Goal: Obtain resource: Obtain resource

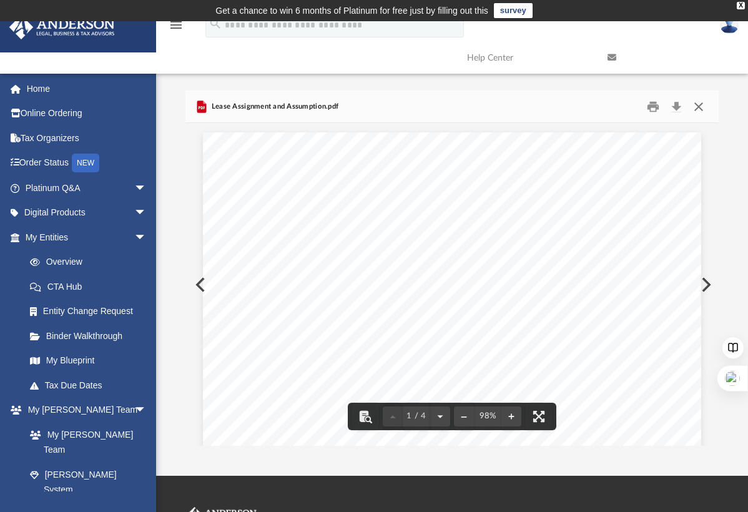
click at [700, 104] on button "Close" at bounding box center [698, 106] width 22 height 19
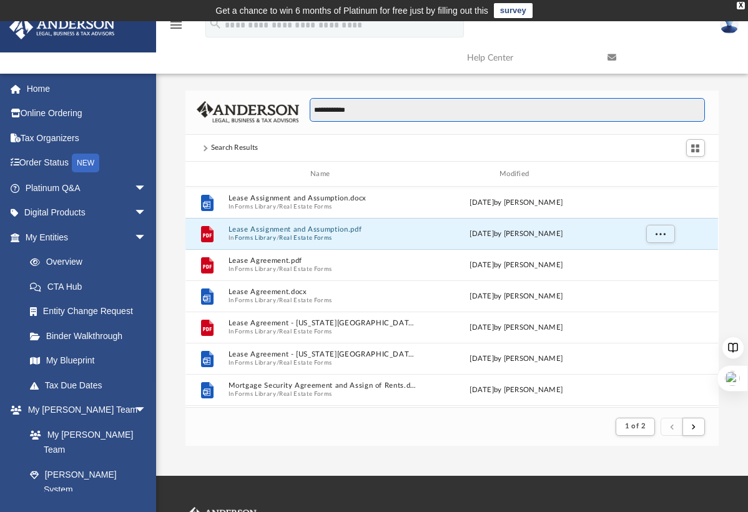
drag, startPoint x: 366, startPoint y: 109, endPoint x: 301, endPoint y: 110, distance: 64.3
click at [301, 110] on div "**********" at bounding box center [502, 116] width 406 height 36
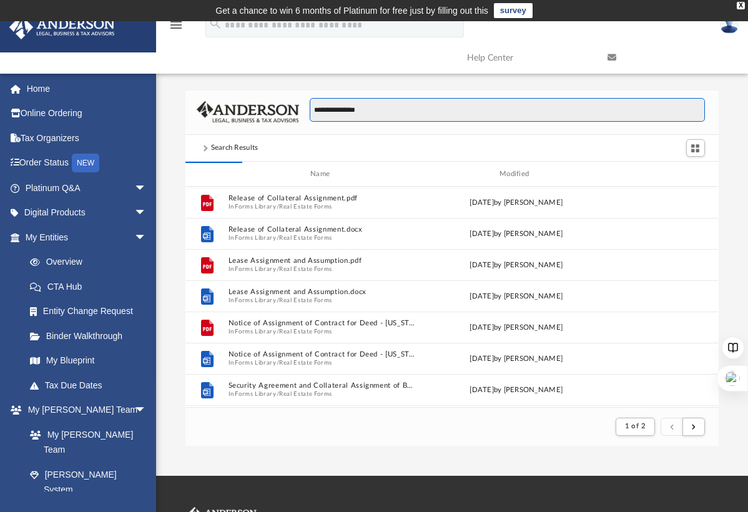
type input "**********"
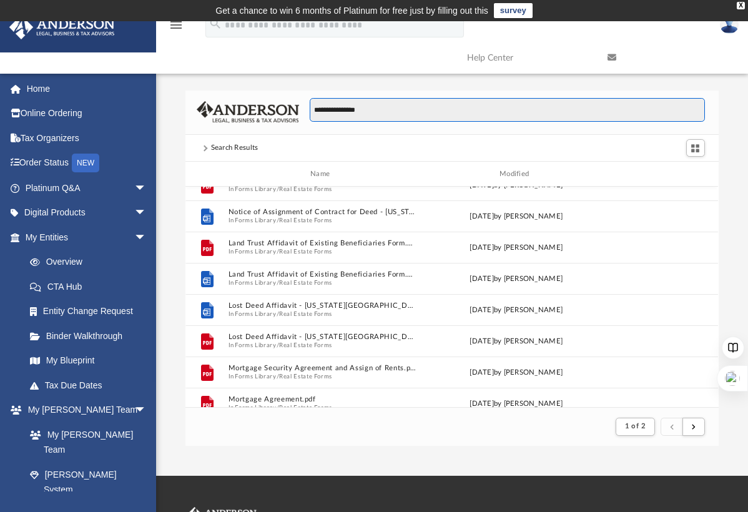
scroll to position [277, 0]
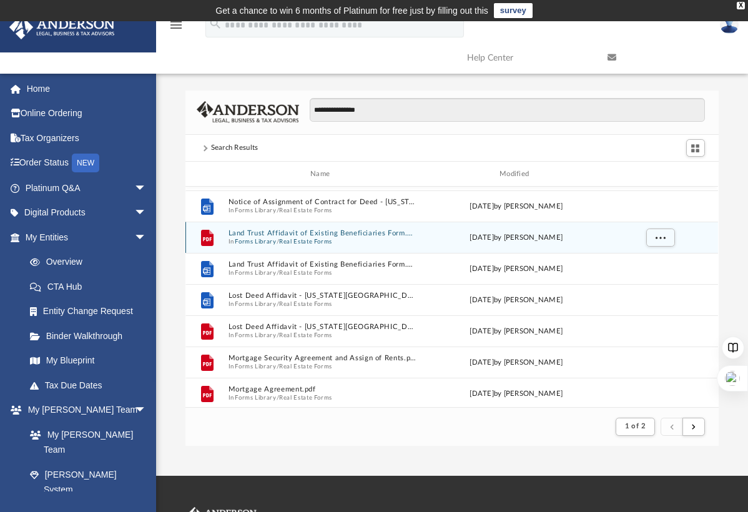
click at [281, 232] on button "Land Trust Affidavit of Existing Beneficiaries Form.pdf" at bounding box center [322, 234] width 188 height 8
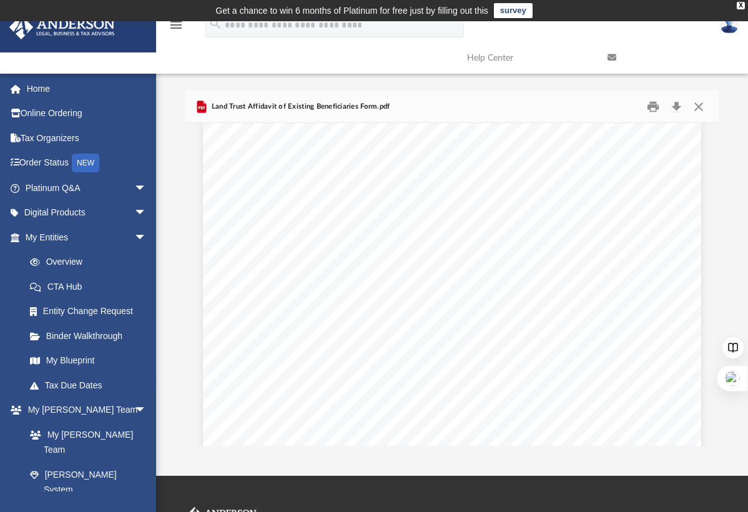
scroll to position [0, 0]
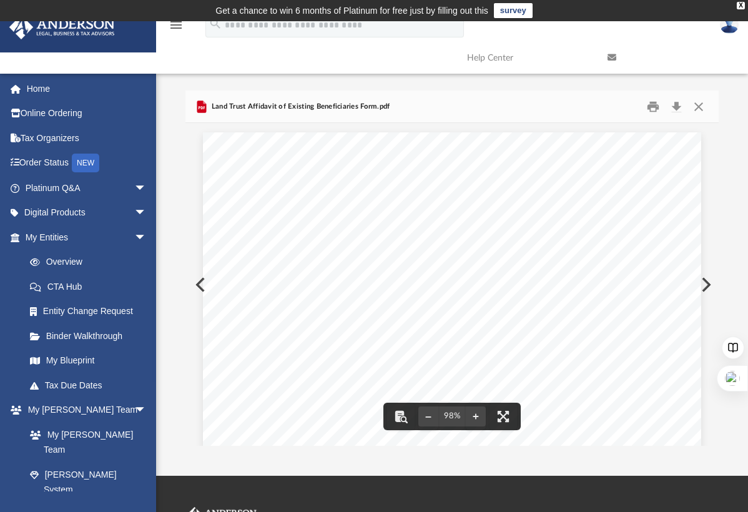
click at [204, 106] on icon "Preview" at bounding box center [201, 107] width 6 height 3
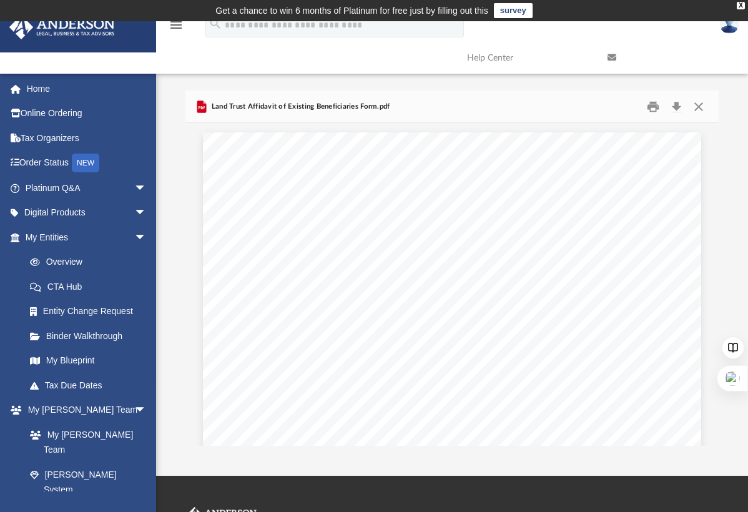
click at [263, 107] on span "Land Trust Affidavit of Existing Beneficiaries Form.pdf" at bounding box center [299, 106] width 181 height 11
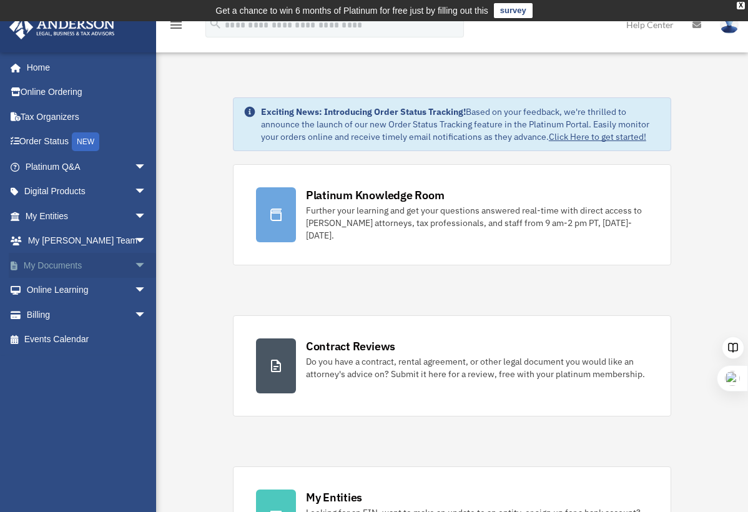
click at [134, 264] on span "arrow_drop_down" at bounding box center [146, 266] width 25 height 26
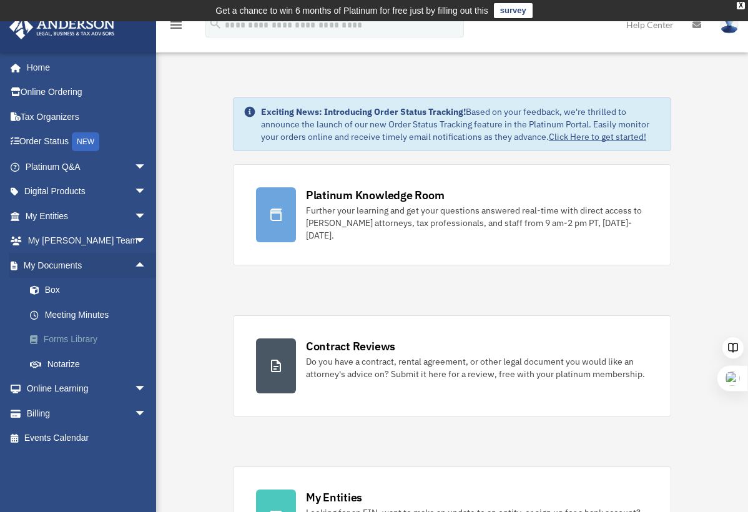
click at [70, 338] on link "Forms Library" at bounding box center [91, 339] width 148 height 25
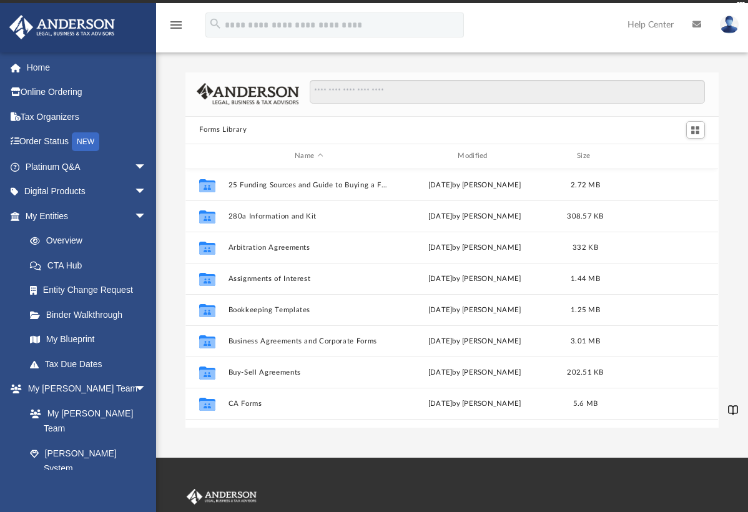
scroll to position [275, 523]
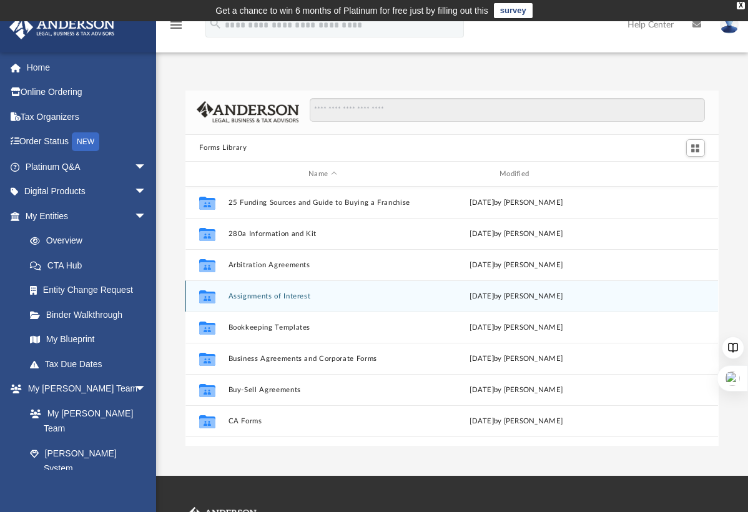
click at [260, 293] on button "Assignments of Interest" at bounding box center [322, 296] width 188 height 8
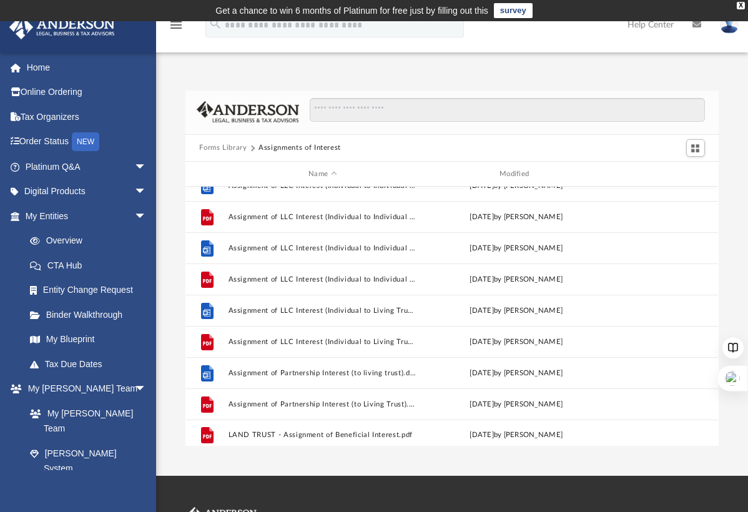
scroll to position [459, 0]
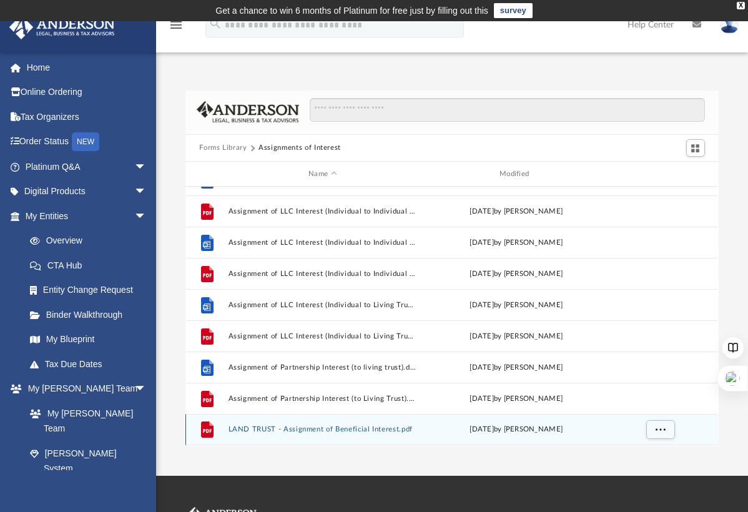
click at [306, 429] on button "LAND TRUST - Assignment of Beneficial Interest.pdf" at bounding box center [322, 430] width 188 height 8
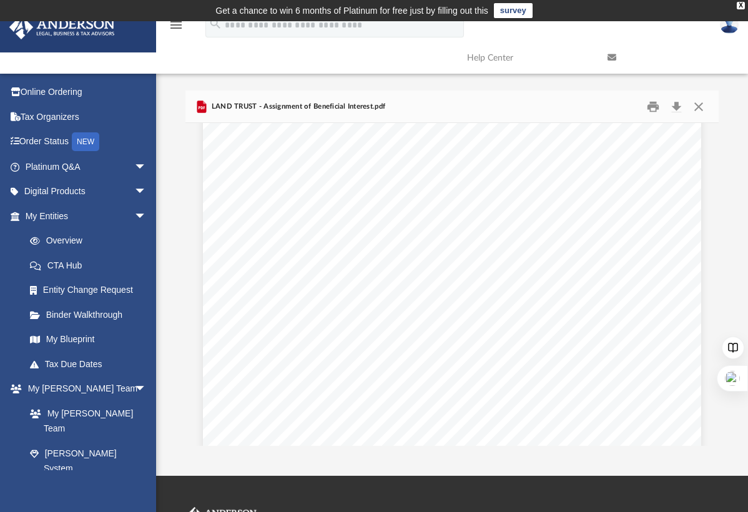
scroll to position [0, 0]
